Goal: Task Accomplishment & Management: Manage account settings

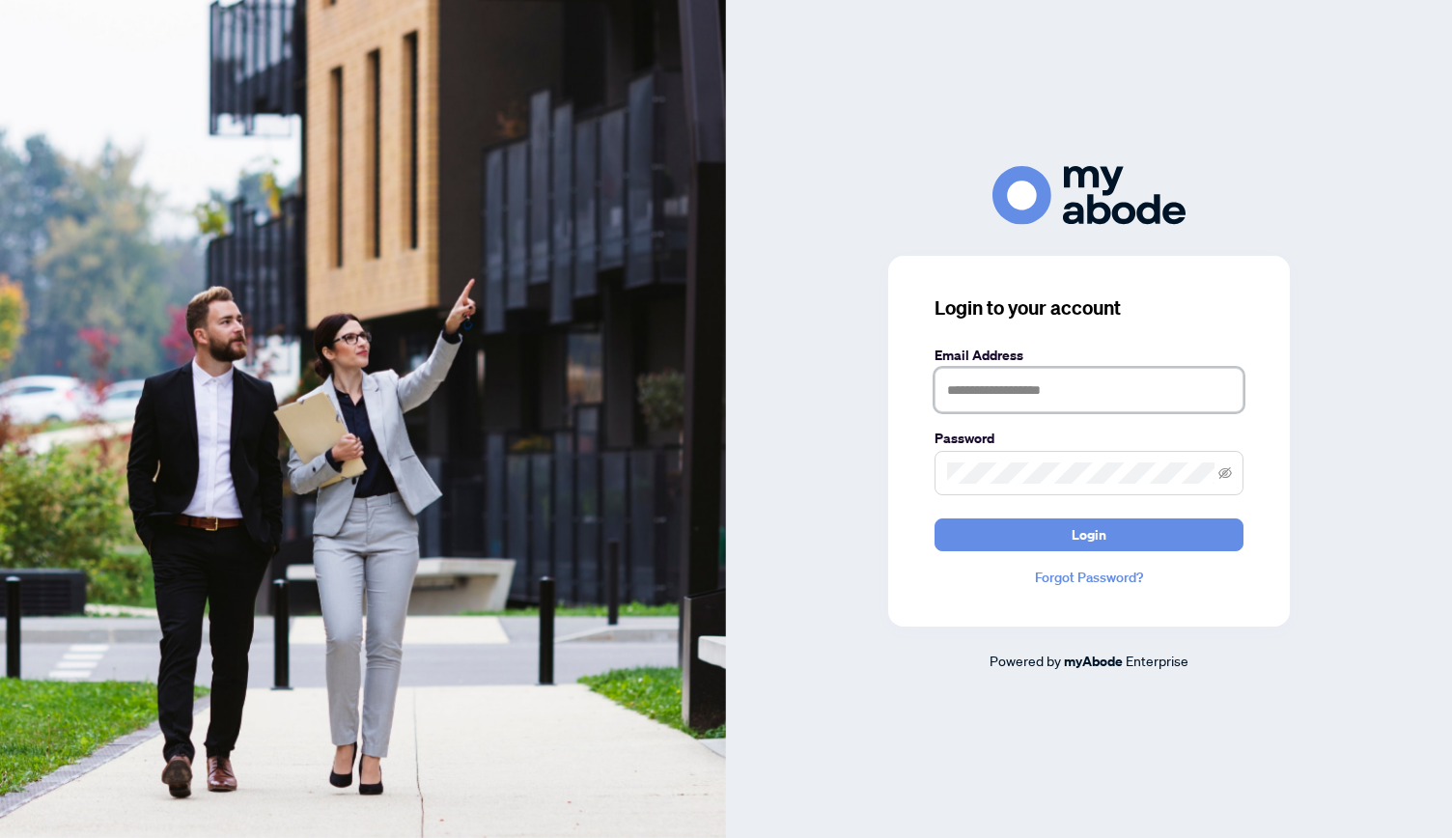
type input "**********"
click at [1096, 538] on span "Login" at bounding box center [1089, 534] width 35 height 31
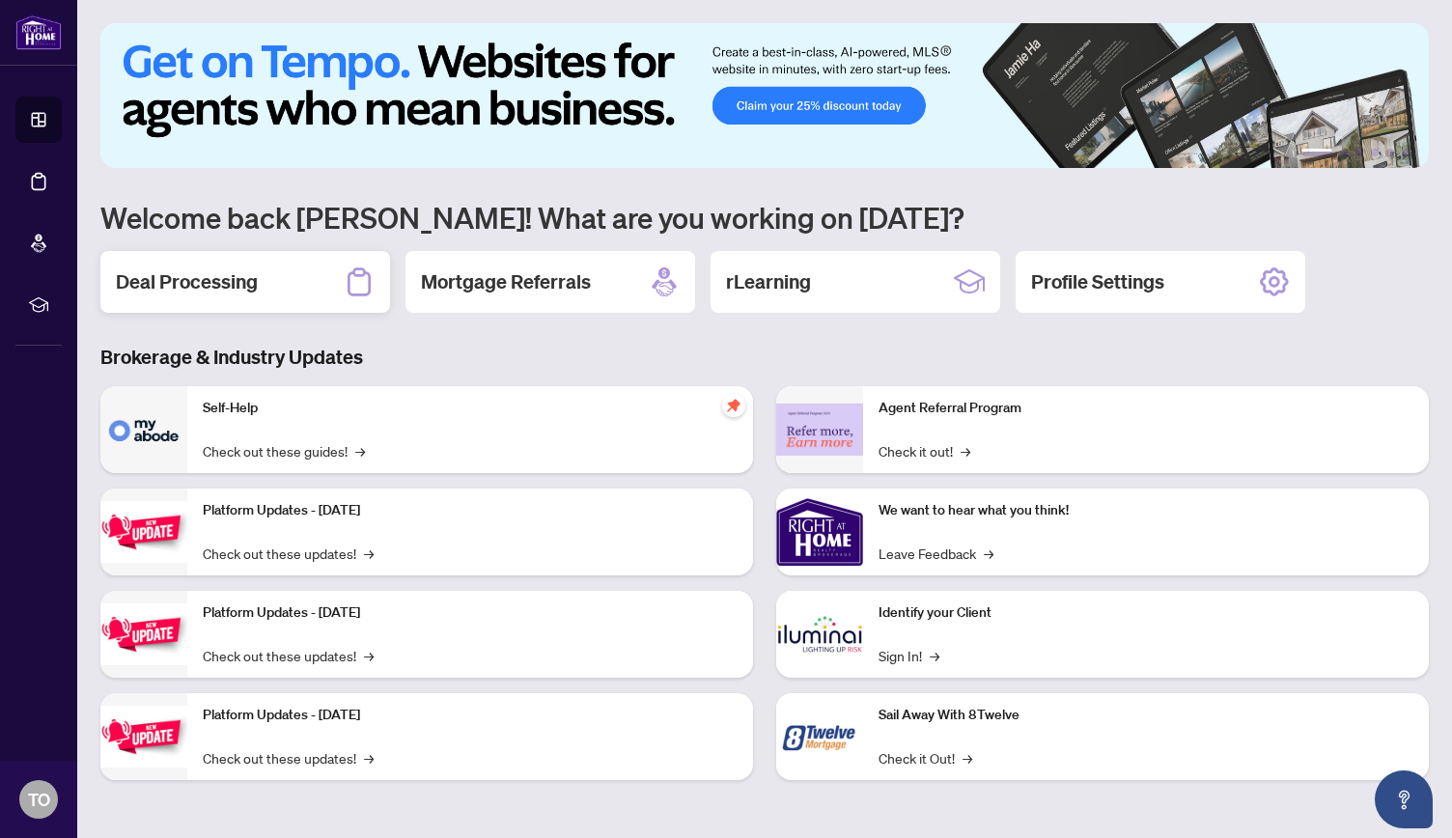
click at [224, 281] on h2 "Deal Processing" at bounding box center [187, 281] width 142 height 27
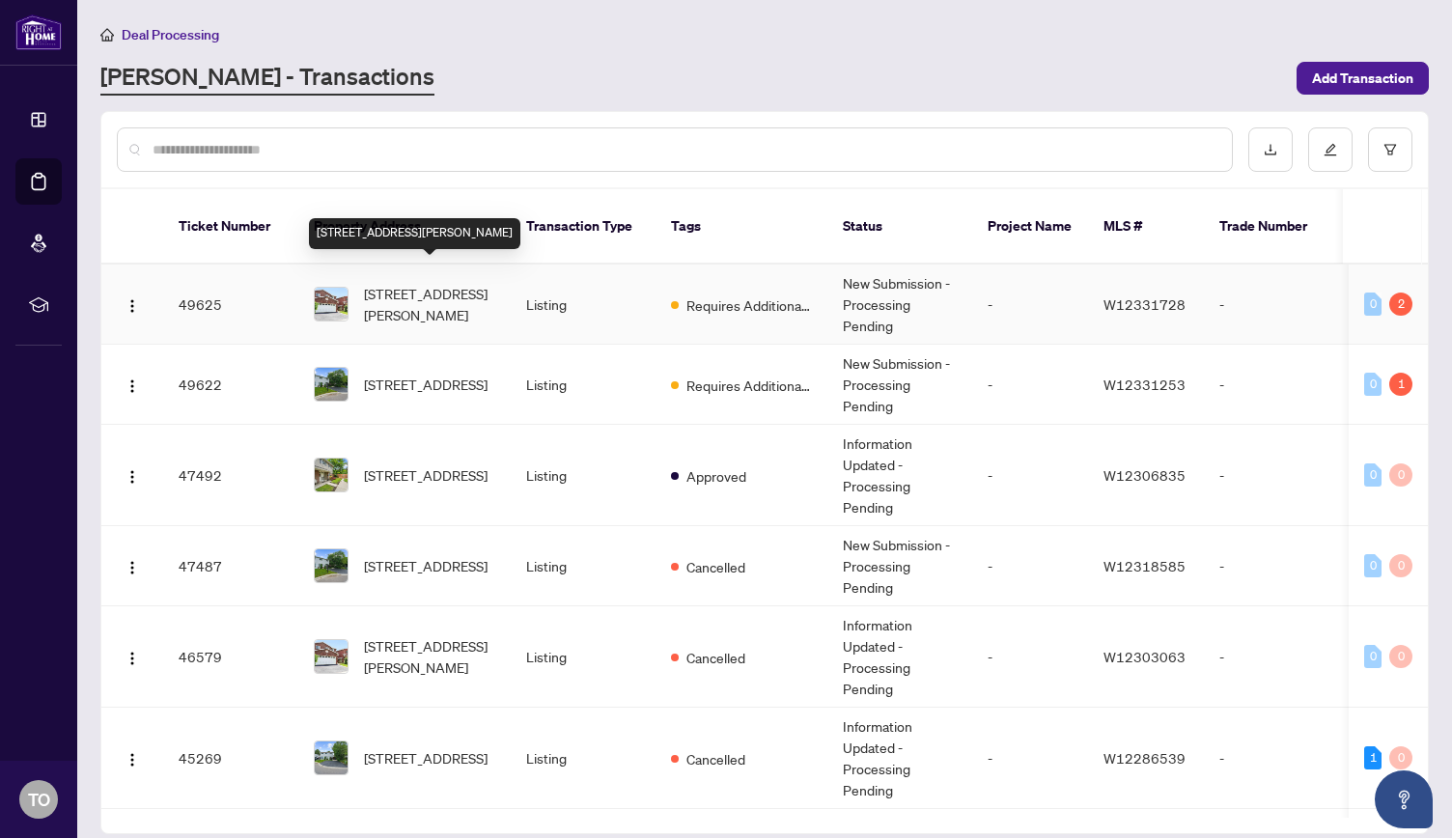
click at [415, 283] on span "[STREET_ADDRESS][PERSON_NAME]" at bounding box center [429, 304] width 131 height 42
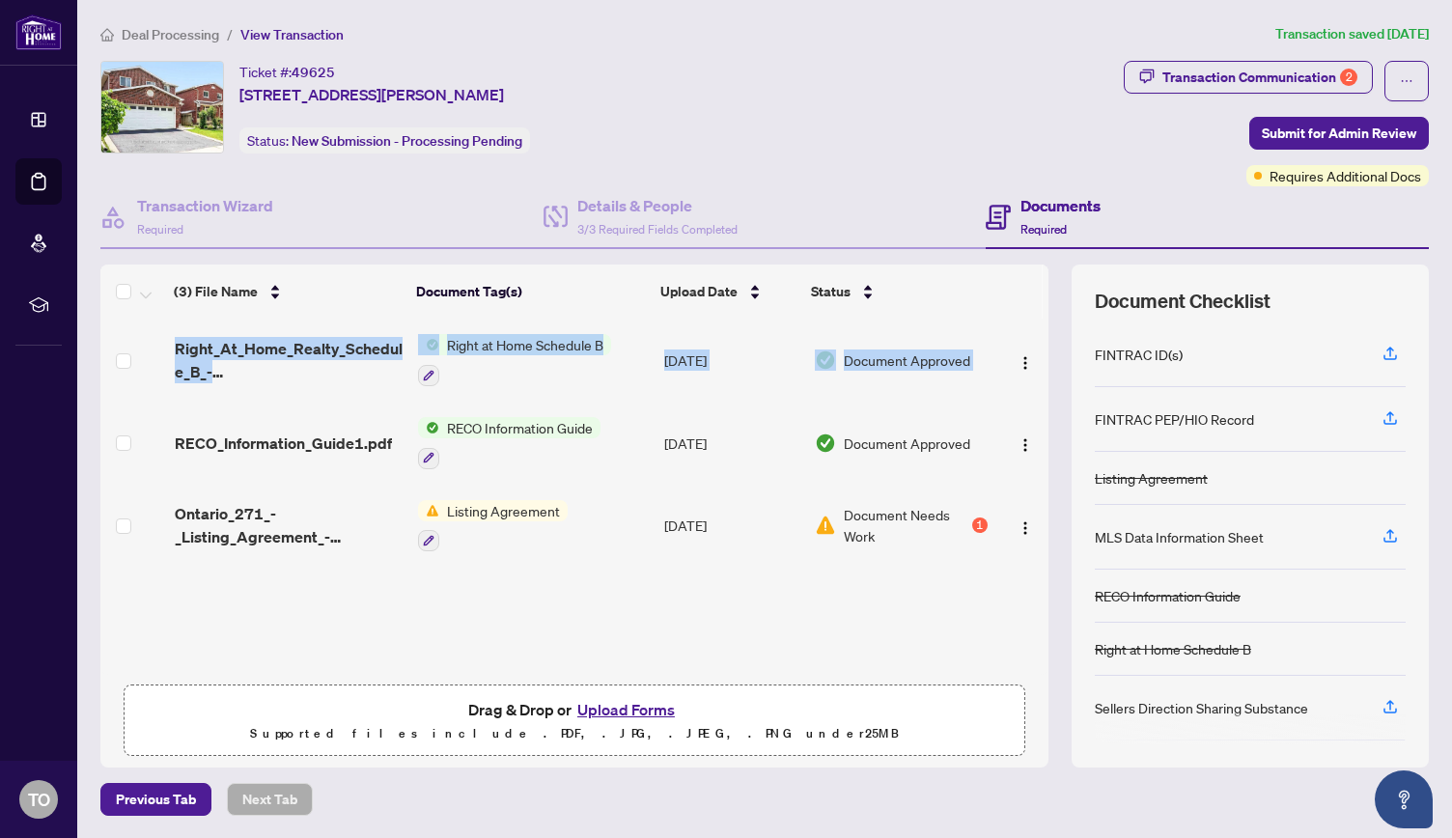
drag, startPoint x: 1039, startPoint y: 381, endPoint x: 1036, endPoint y: 301, distance: 80.2
click at [1036, 301] on div "(3) File Name Document Tag(s) Upload Date Status Right_At_Home_Realty_Schedule_…" at bounding box center [574, 470] width 948 height 410
click at [1041, 293] on th at bounding box center [1016, 292] width 53 height 54
drag, startPoint x: 1040, startPoint y: 335, endPoint x: 1047, endPoint y: 468, distance: 133.5
click at [1047, 468] on div "Right_At_Home_Realty_Schedule_B_-_Agreement_of_Purchase_and_Sale1.pdf Right at …" at bounding box center [574, 497] width 948 height 356
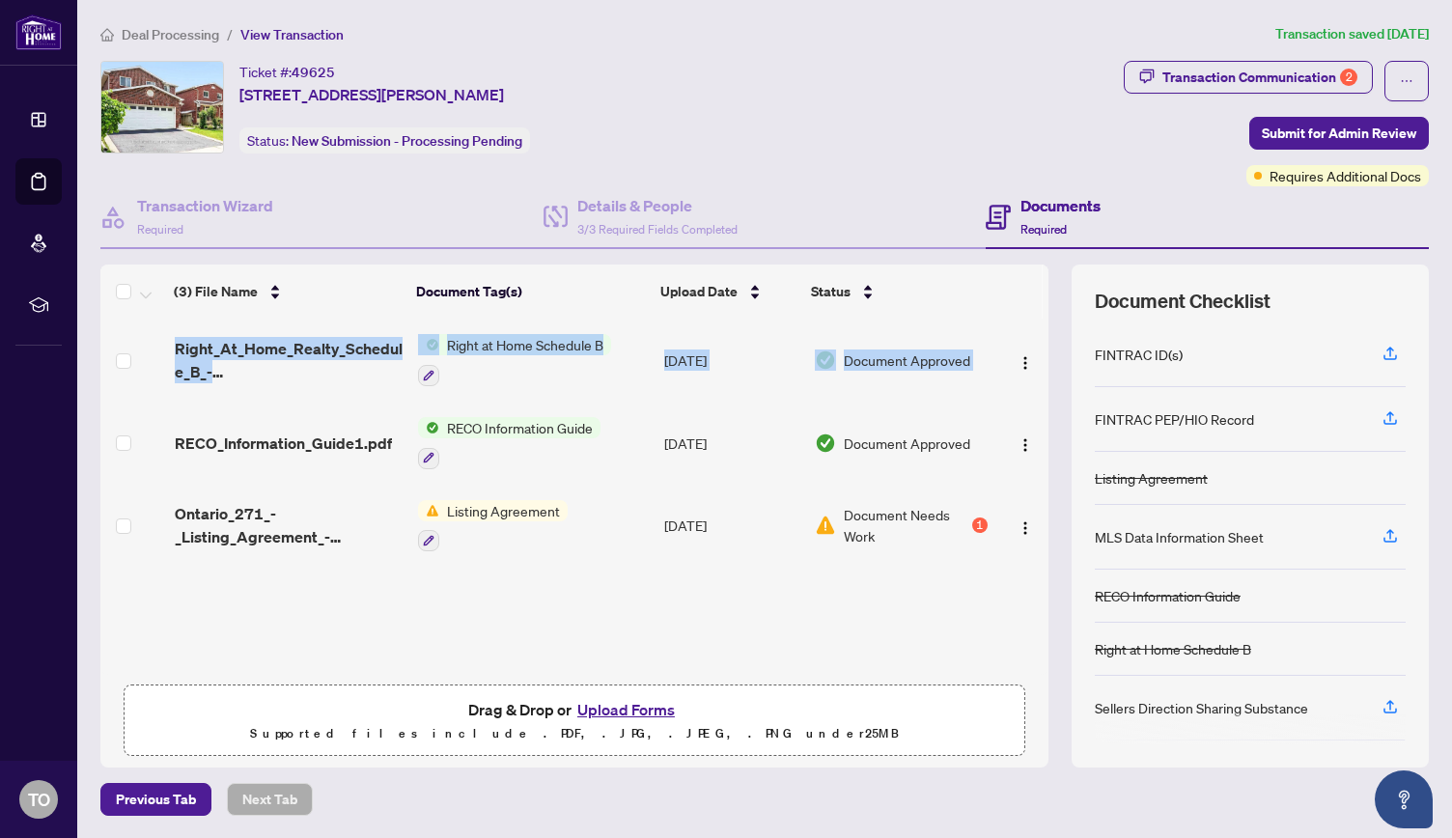
click at [920, 574] on div "Right_At_Home_Realty_Schedule_B_-_Agreement_of_Purchase_and_Sale1.pdf Right at …" at bounding box center [574, 497] width 948 height 356
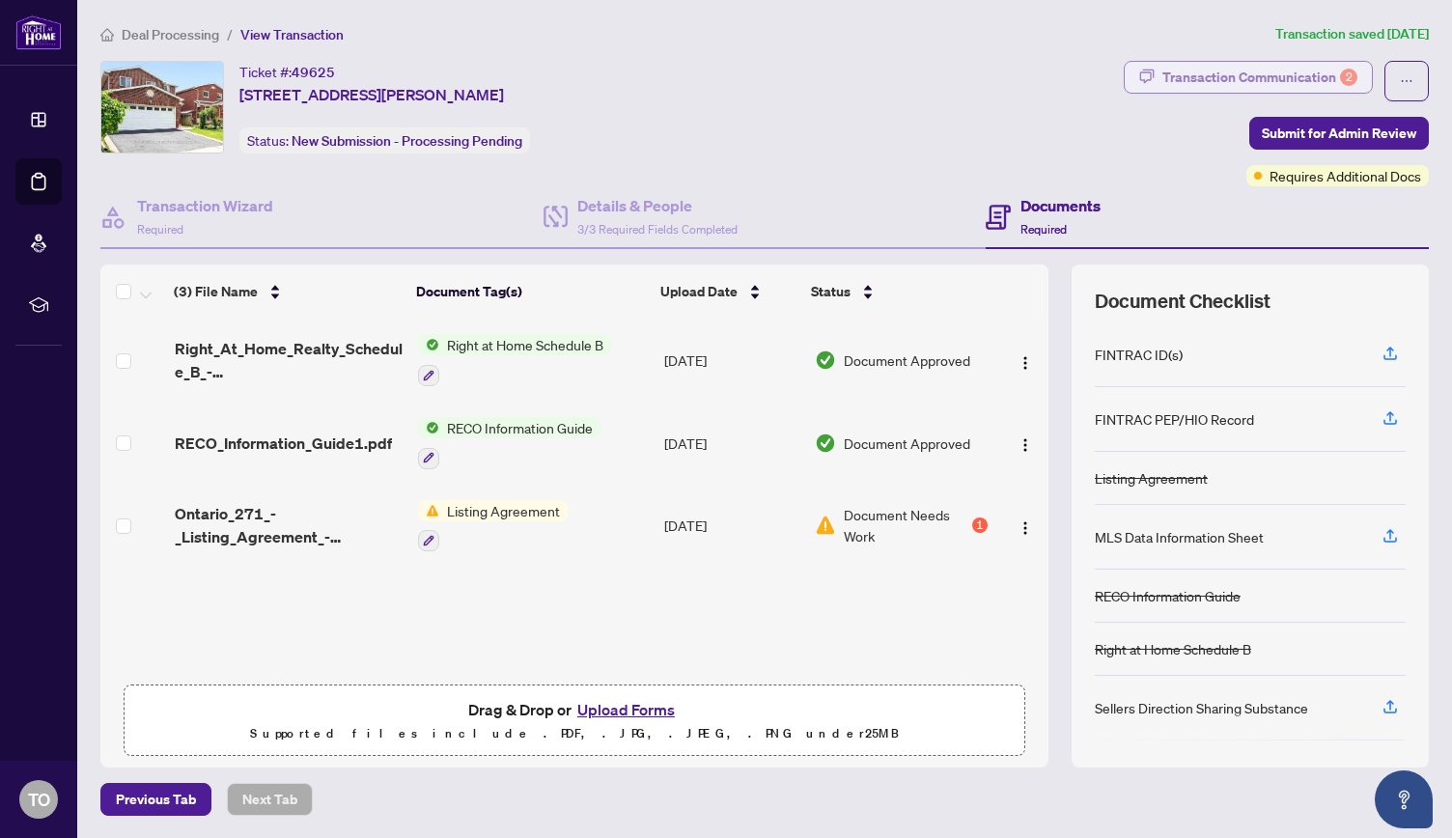
click at [1251, 75] on div "Transaction Communication 2" at bounding box center [1259, 77] width 195 height 31
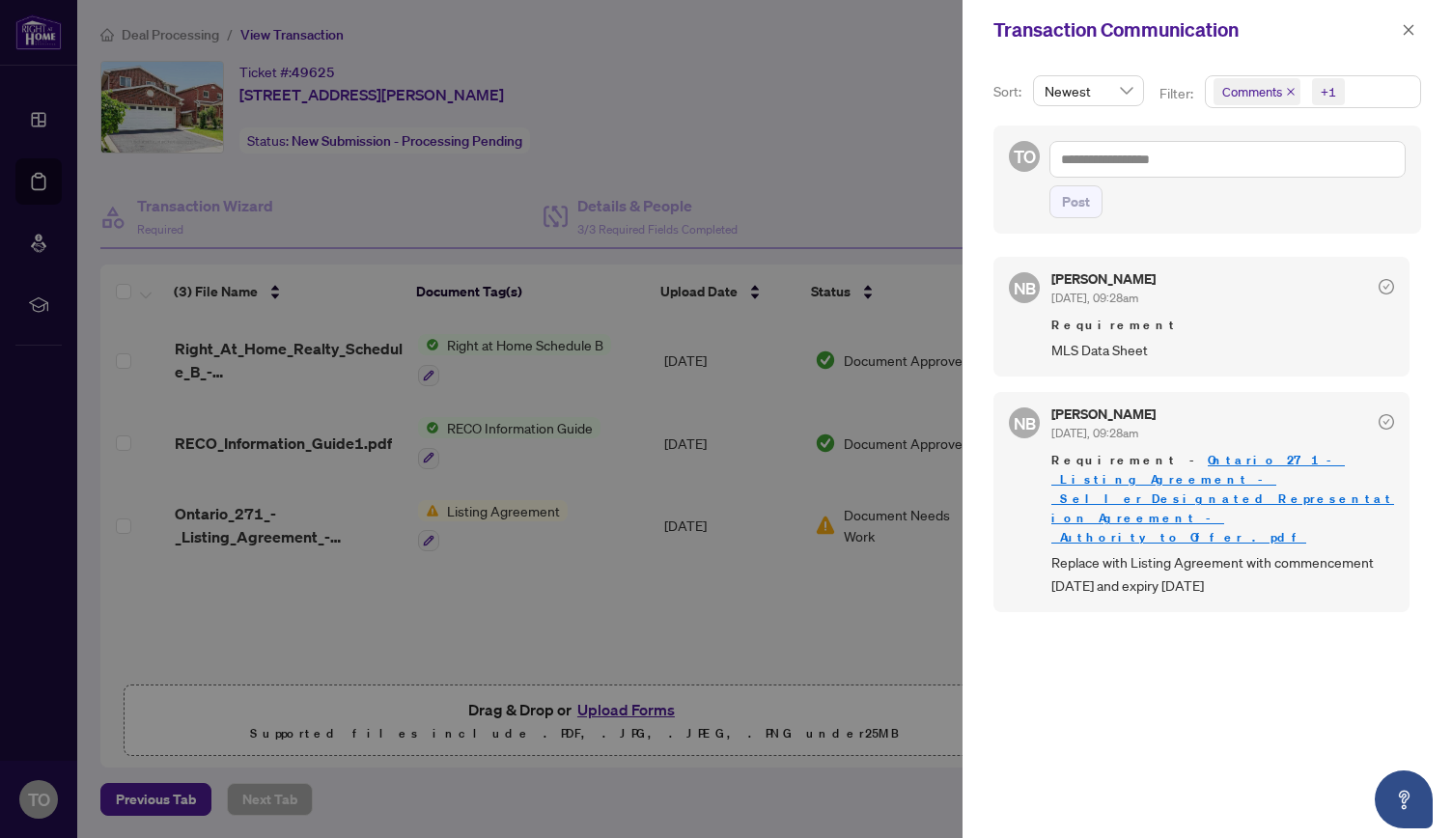
click at [846, 619] on div at bounding box center [726, 419] width 1452 height 838
click at [293, 511] on div at bounding box center [726, 419] width 1452 height 838
click at [1415, 30] on icon "close" at bounding box center [1409, 30] width 14 height 14
